Goal: Task Accomplishment & Management: Manage account settings

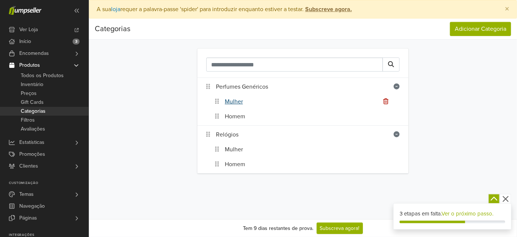
click at [243, 106] on link "Mulher" at bounding box center [234, 101] width 18 height 9
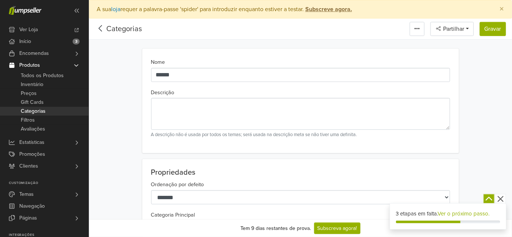
click at [106, 33] on icon at bounding box center [100, 28] width 11 height 9
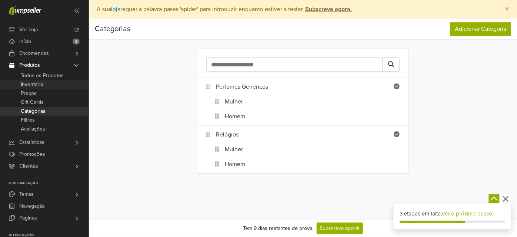
click at [39, 89] on span "Inventário" at bounding box center [32, 84] width 23 height 9
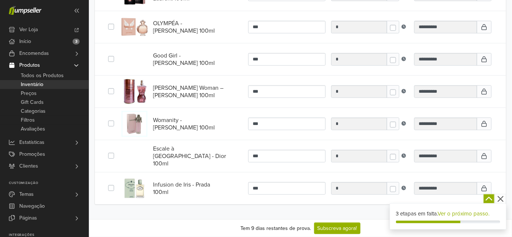
scroll to position [1108, 0]
click at [187, 181] on span "Infusion de Iris - Prada 100ml" at bounding box center [189, 188] width 73 height 15
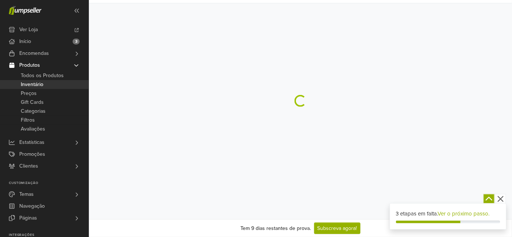
click at [191, 170] on div at bounding box center [300, 100] width 423 height 237
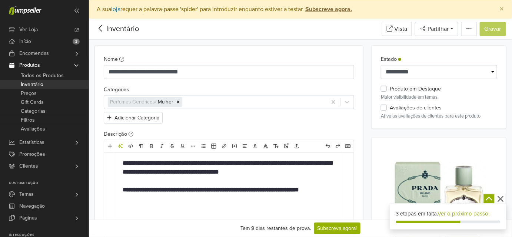
click at [106, 33] on icon at bounding box center [100, 28] width 11 height 9
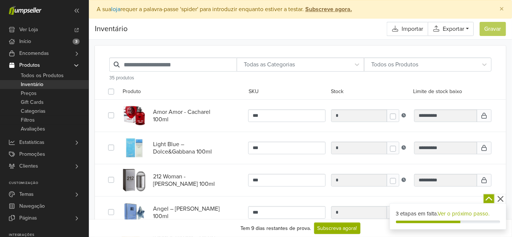
click at [117, 120] on label at bounding box center [117, 115] width 0 height 9
click at [143, 96] on link "Ações" at bounding box center [133, 91] width 21 height 9
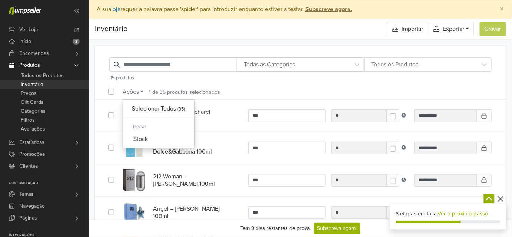
click at [117, 120] on label at bounding box center [117, 115] width 0 height 9
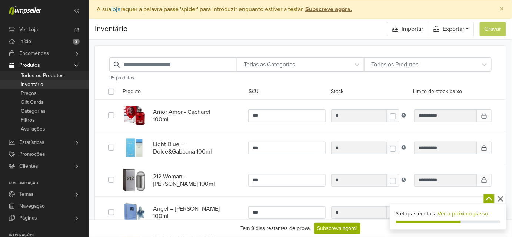
click at [57, 80] on span "Todos os Produtos" at bounding box center [42, 75] width 43 height 9
